Goal: Transaction & Acquisition: Book appointment/travel/reservation

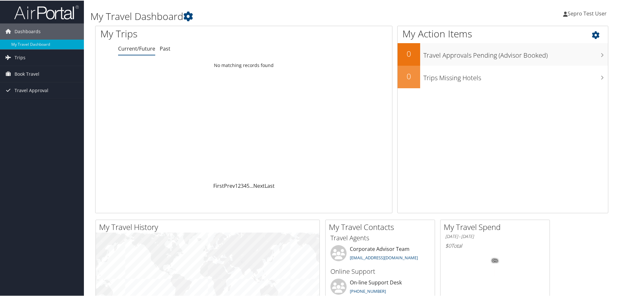
click at [533, 31] on h1 "My Action Items" at bounding box center [502, 33] width 210 height 14
click at [25, 74] on span "Book Travel" at bounding box center [27, 73] width 25 height 16
click at [25, 95] on link "Book/Manage Online Trips" at bounding box center [42, 96] width 84 height 10
